Goal: Task Accomplishment & Management: Use online tool/utility

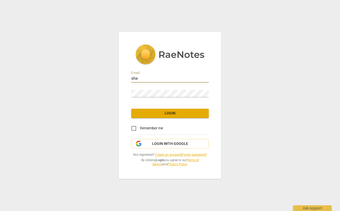
click at [206, 79] on input "she" at bounding box center [169, 78] width 77 height 7
type input "[EMAIL_ADDRESS][DOMAIN_NAME]"
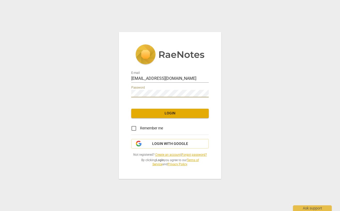
scroll to position [0, 0]
click at [133, 129] on input "Remember me" at bounding box center [133, 128] width 12 height 12
checkbox input "true"
click at [170, 114] on span "Login" at bounding box center [169, 113] width 69 height 5
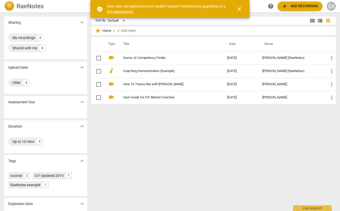
click at [299, 6] on span "add Add recording" at bounding box center [299, 6] width 37 height 6
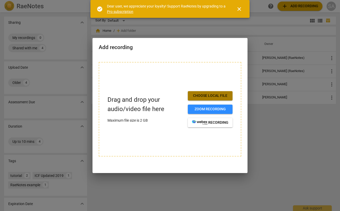
click at [208, 95] on span "Choose local file" at bounding box center [210, 95] width 36 height 5
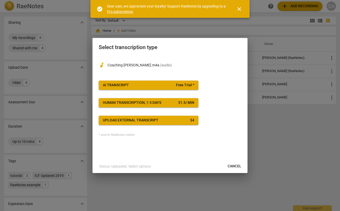
click at [160, 84] on span "AI Transcript Free Trial *" at bounding box center [148, 85] width 91 height 5
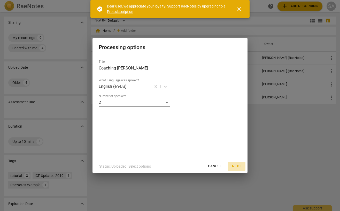
click at [239, 166] on span "Next" at bounding box center [236, 166] width 9 height 5
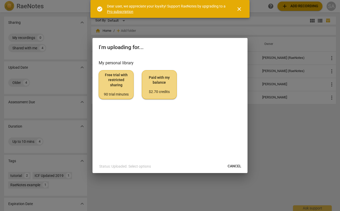
click at [115, 82] on span "Free trial with restricted sharing 90 trial minutes" at bounding box center [116, 85] width 26 height 24
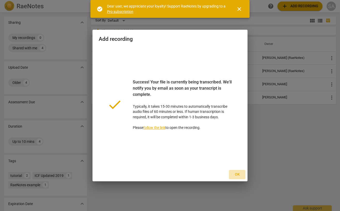
click at [237, 174] on span "Ok" at bounding box center [237, 174] width 8 height 5
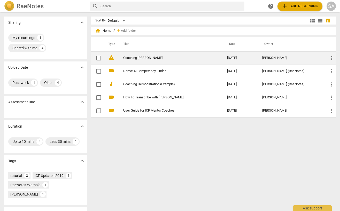
click at [330, 58] on span "more_vert" at bounding box center [331, 58] width 6 height 6
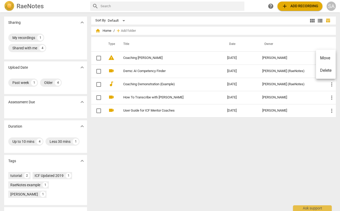
click at [293, 170] on div at bounding box center [170, 105] width 340 height 211
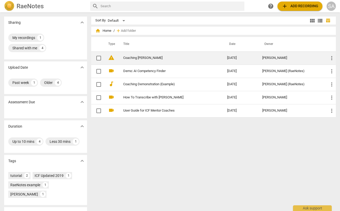
click at [111, 57] on span "warning" at bounding box center [111, 57] width 6 height 6
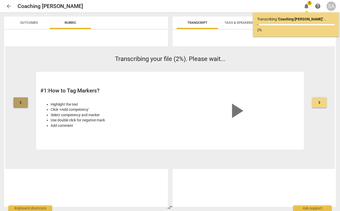
click at [21, 103] on span "keyboard_arrow_left" at bounding box center [21, 102] width 6 height 6
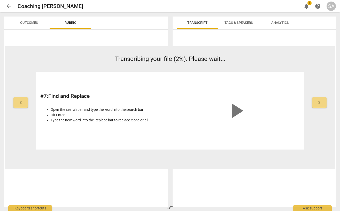
click at [8, 5] on span "arrow_back" at bounding box center [9, 6] width 6 height 6
